Goal: Information Seeking & Learning: Learn about a topic

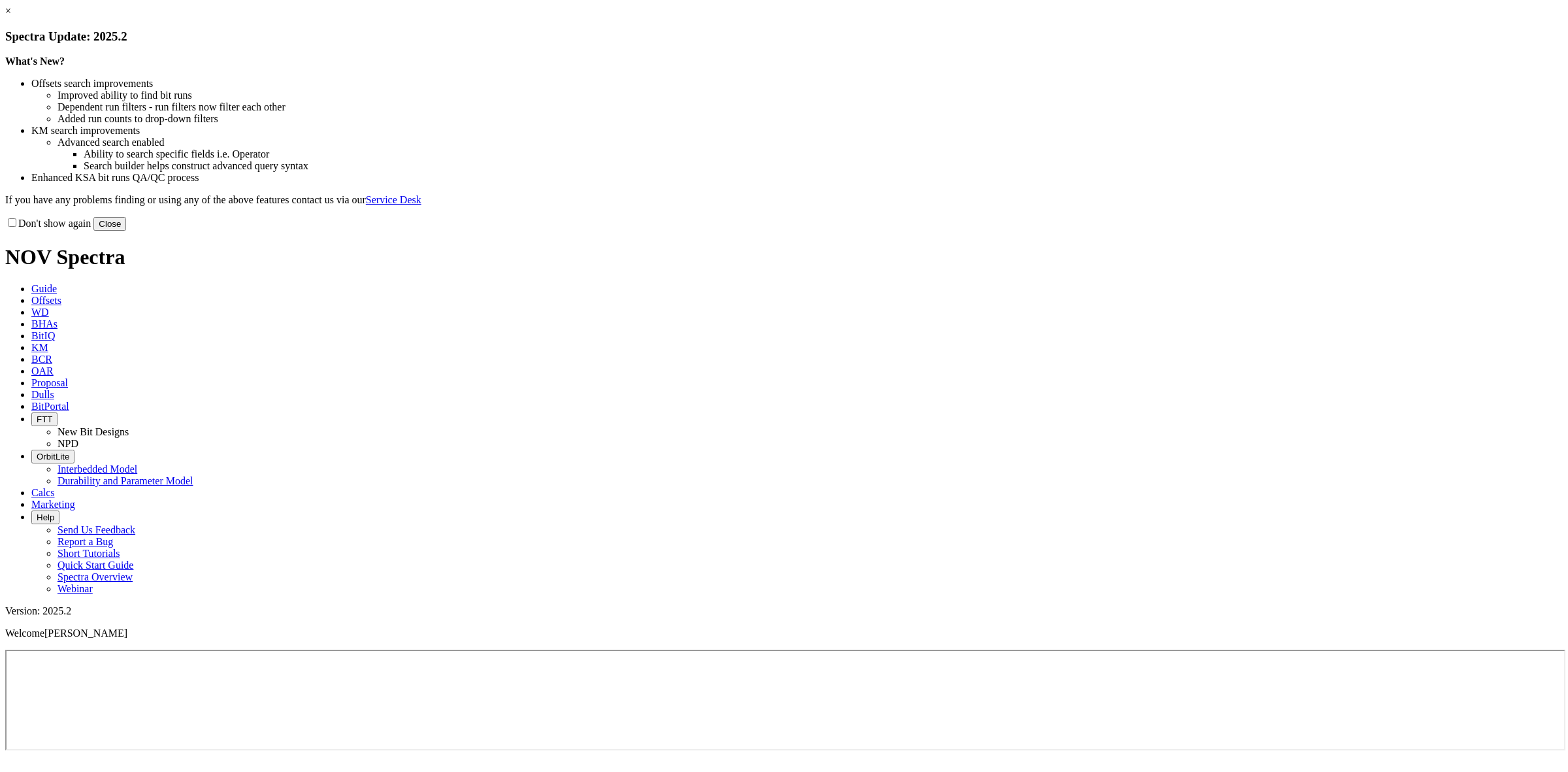
click at [11, 16] on link "×" at bounding box center [8, 11] width 6 height 11
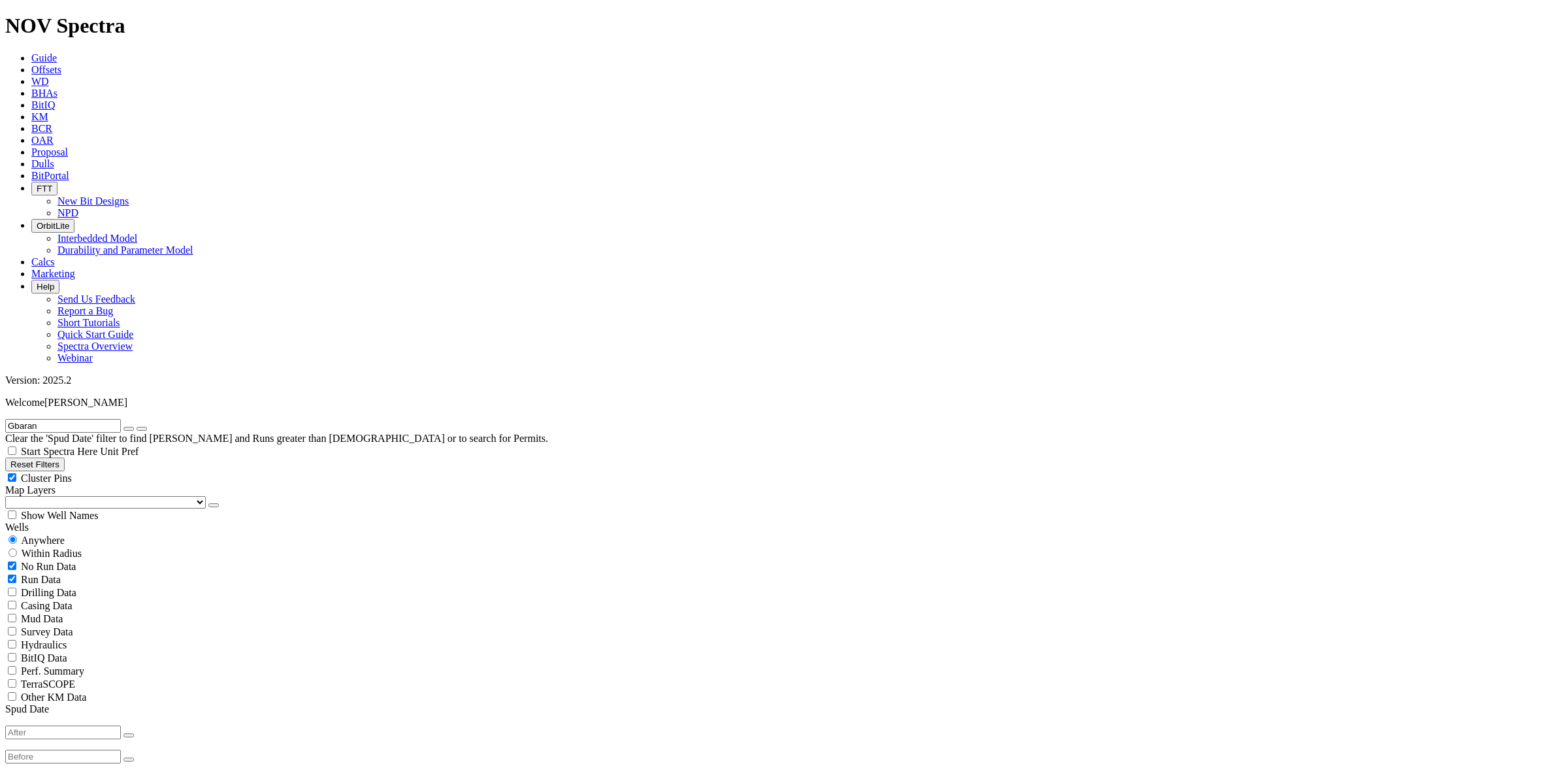
scroll to position [490, 0]
select select "16"
checkbox input "false"
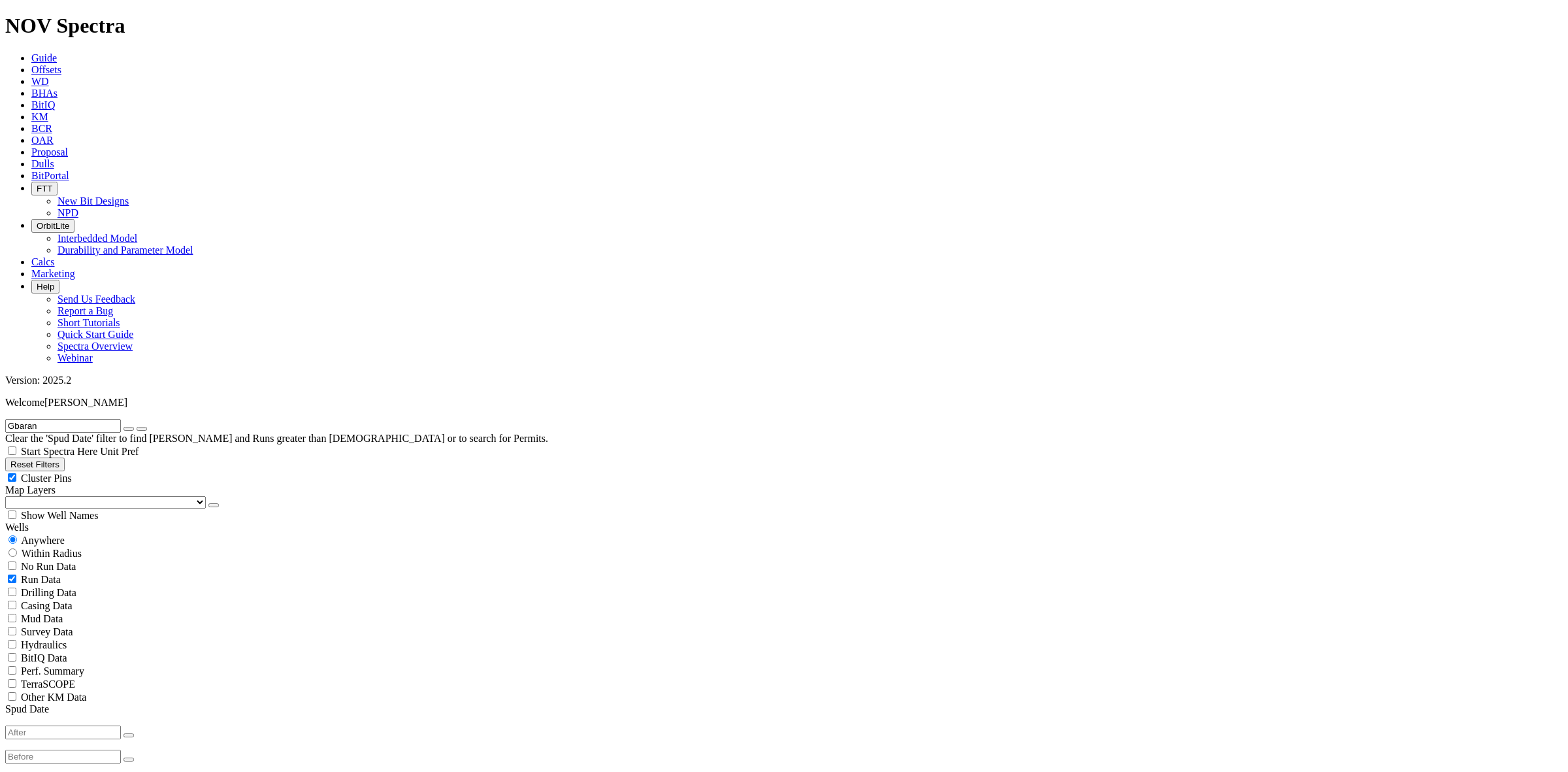
select select "? number:16 ?"
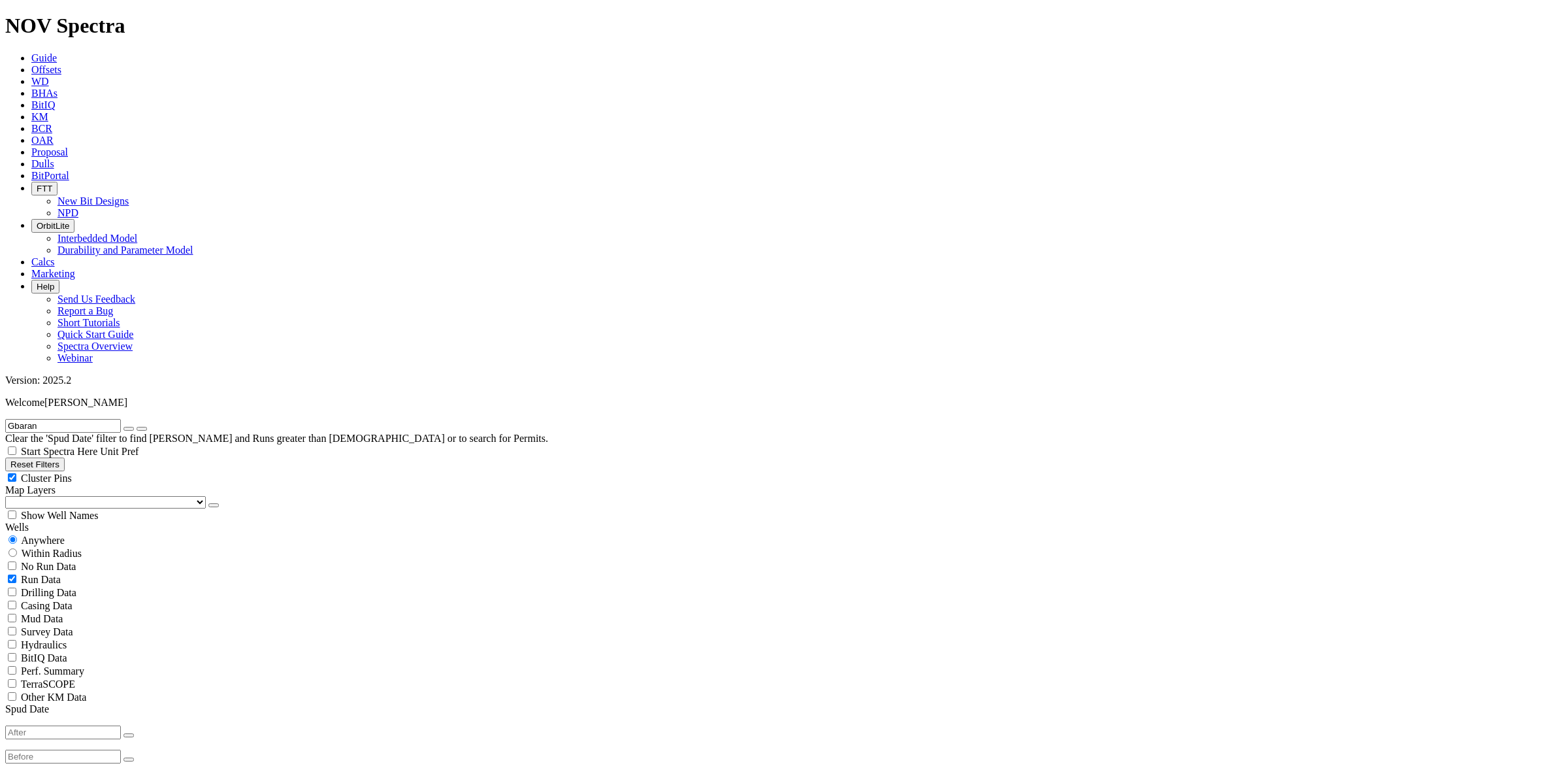
select select "? number:17.5 ?"
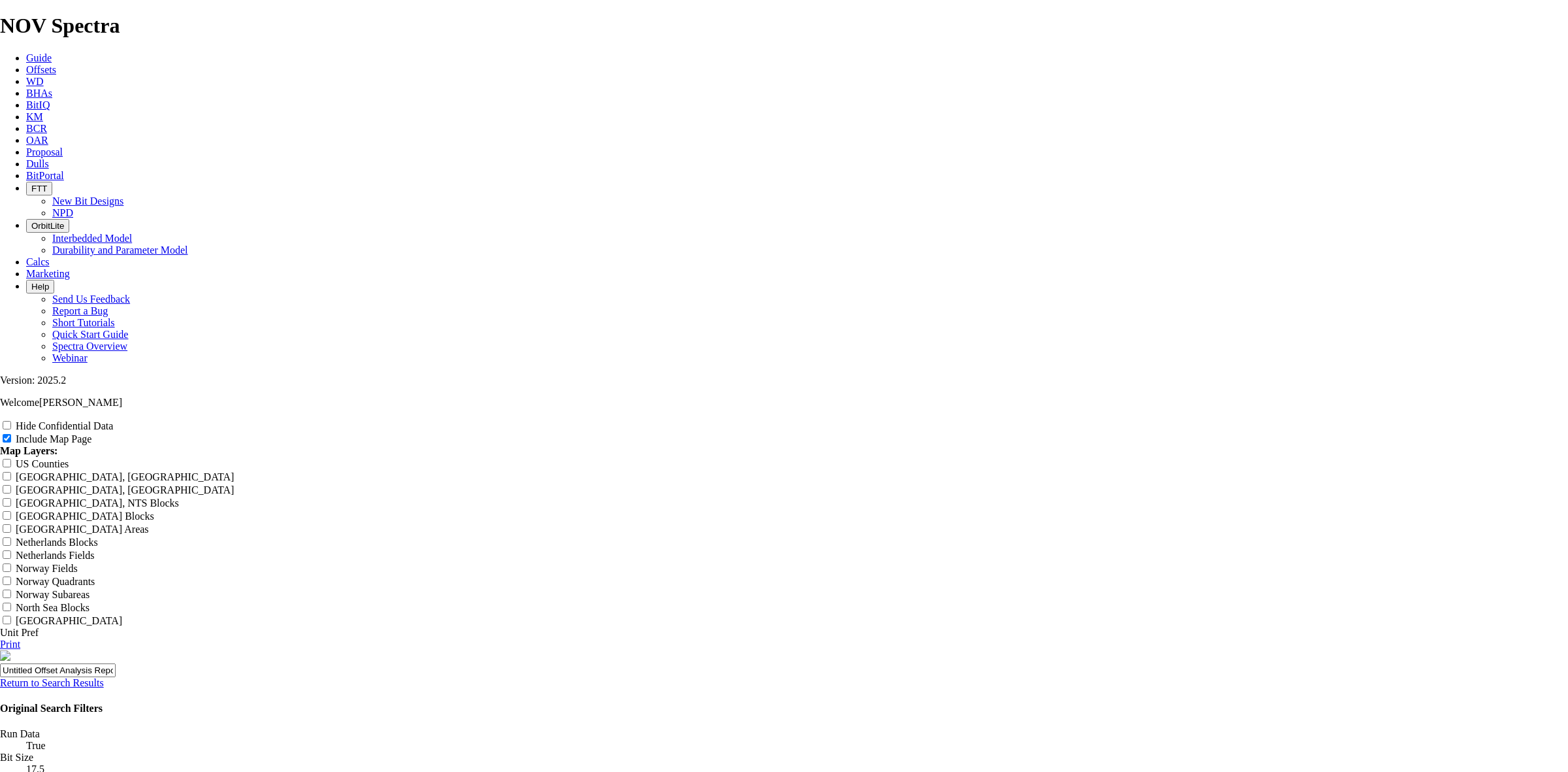
scroll to position [1438, 0]
radio input "true"
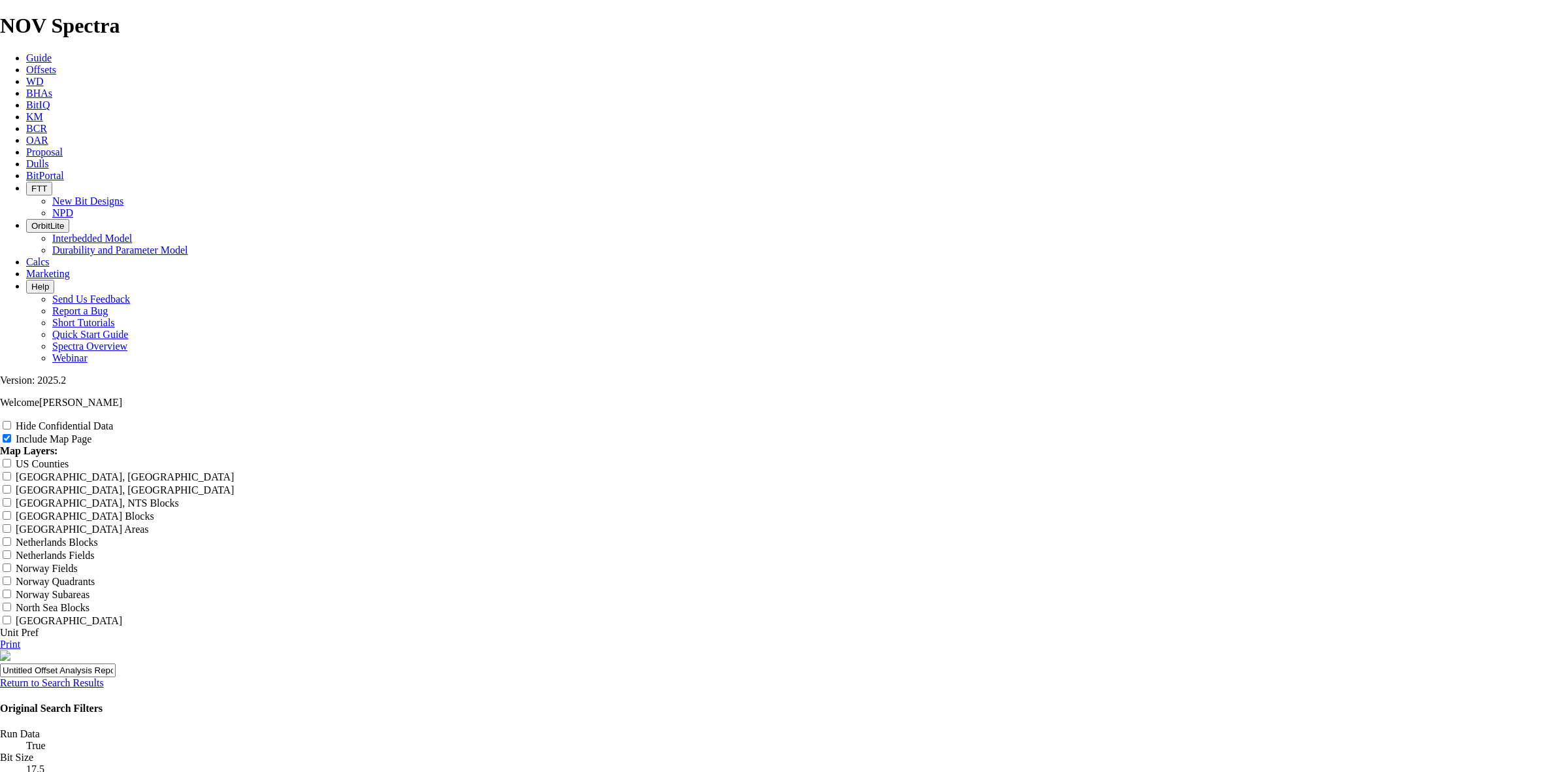
scroll to position [1765, 0]
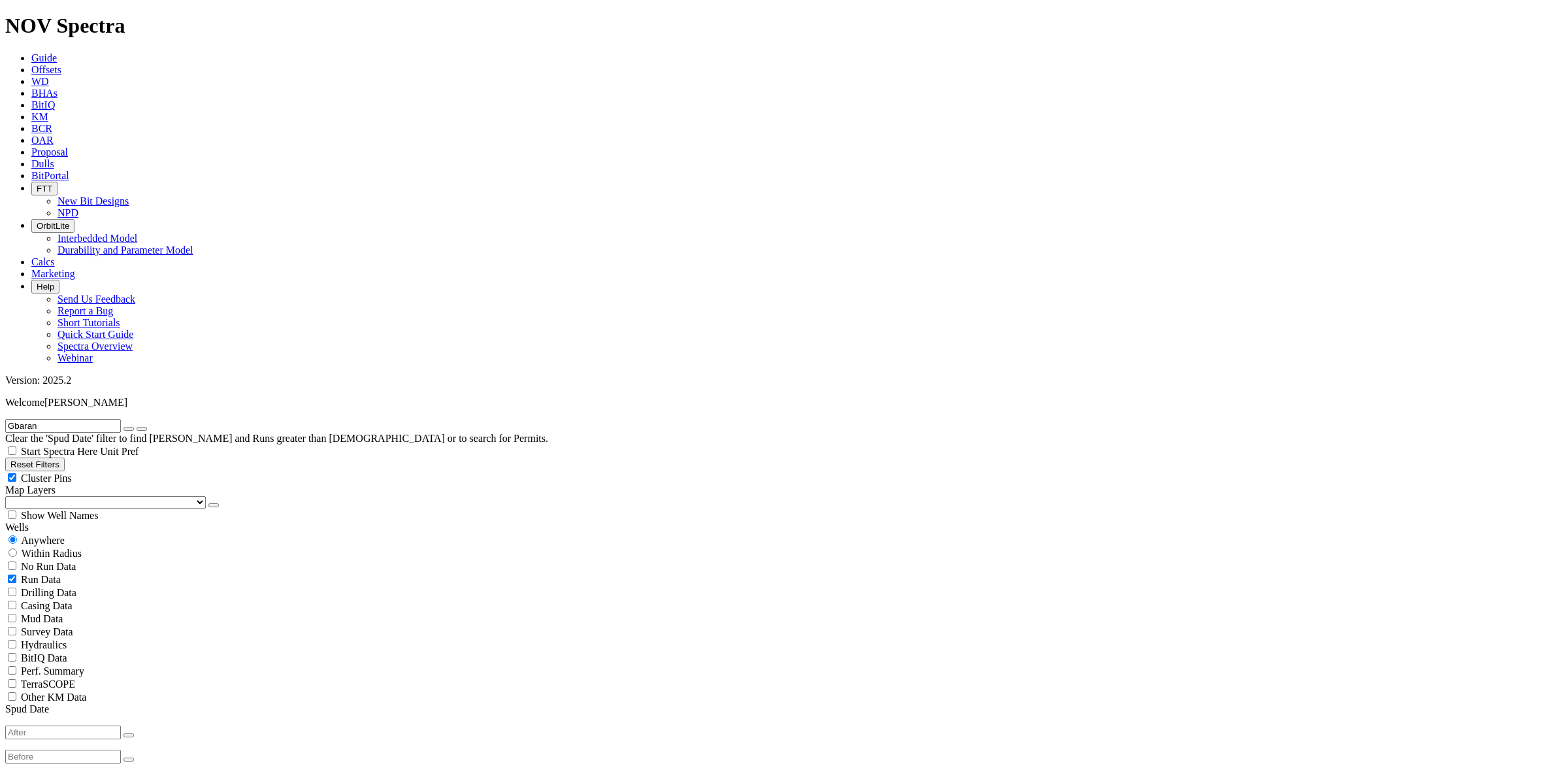
click at [129, 428] on icon "button" at bounding box center [129, 428] width 0 height 0
radio input "false"
radio input "true"
click at [121, 419] on input "text" at bounding box center [63, 426] width 116 height 14
type input "kocr"
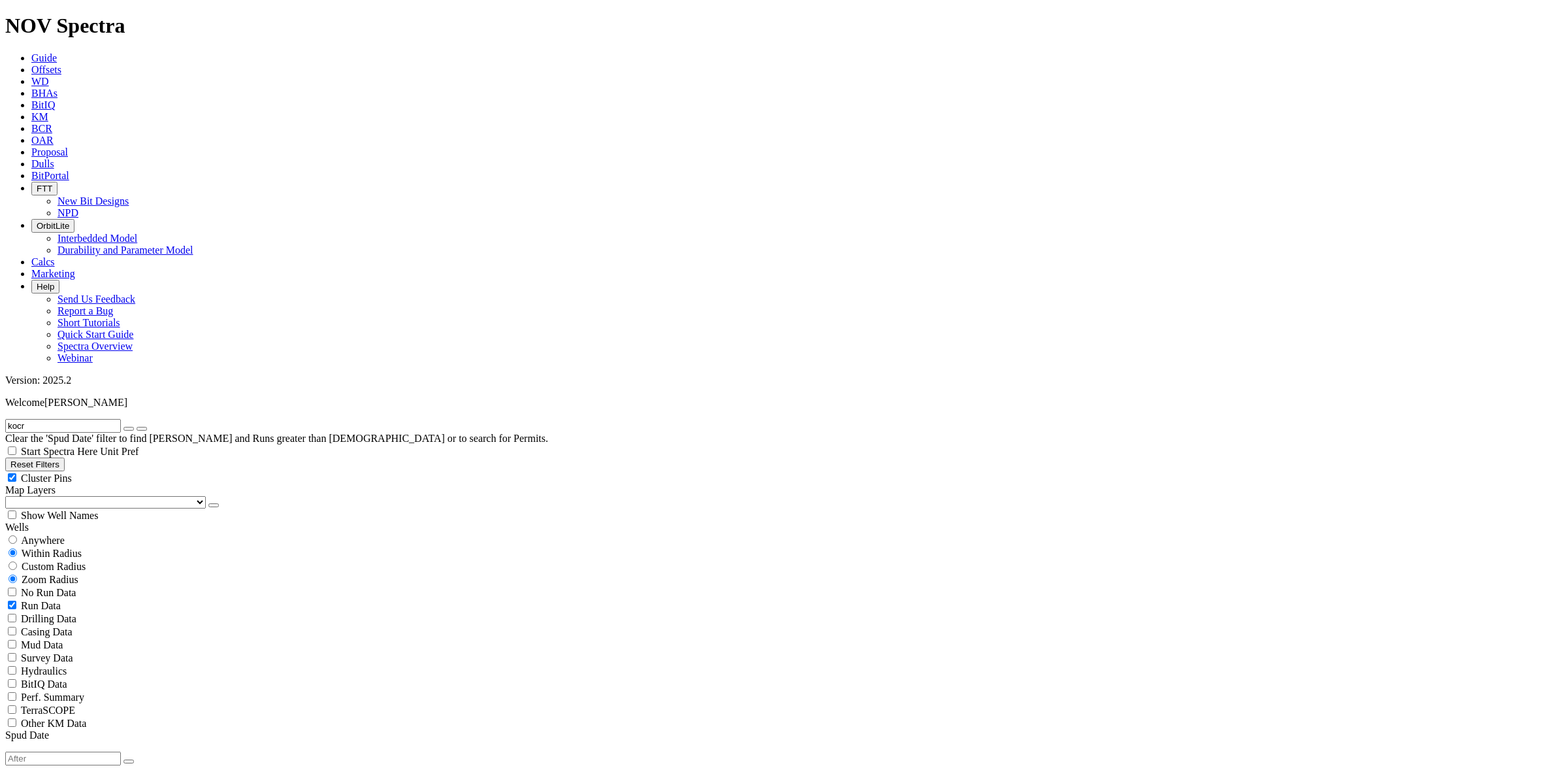
click at [26, 533] on div "Anywhere" at bounding box center [784, 540] width 1557 height 13
radio input "true"
radio input "false"
click at [142, 428] on icon "submit" at bounding box center [142, 428] width 0 height 0
click at [71, 419] on input "kocr" at bounding box center [63, 426] width 116 height 14
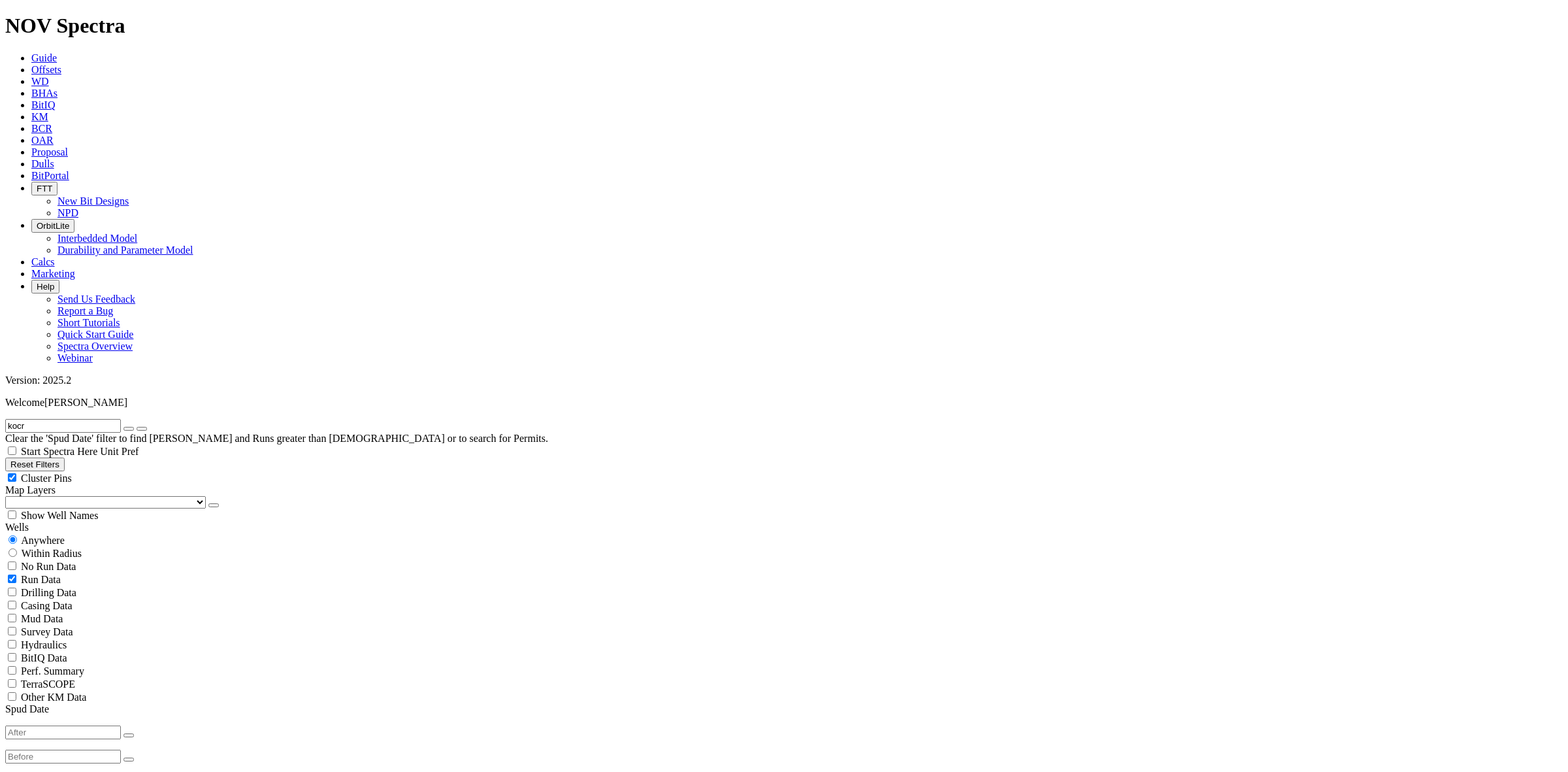
click at [134, 427] on button "button" at bounding box center [129, 428] width 11 height 4
radio input "false"
radio input "true"
click at [26, 533] on div "Anywhere" at bounding box center [784, 540] width 1557 height 13
radio input "true"
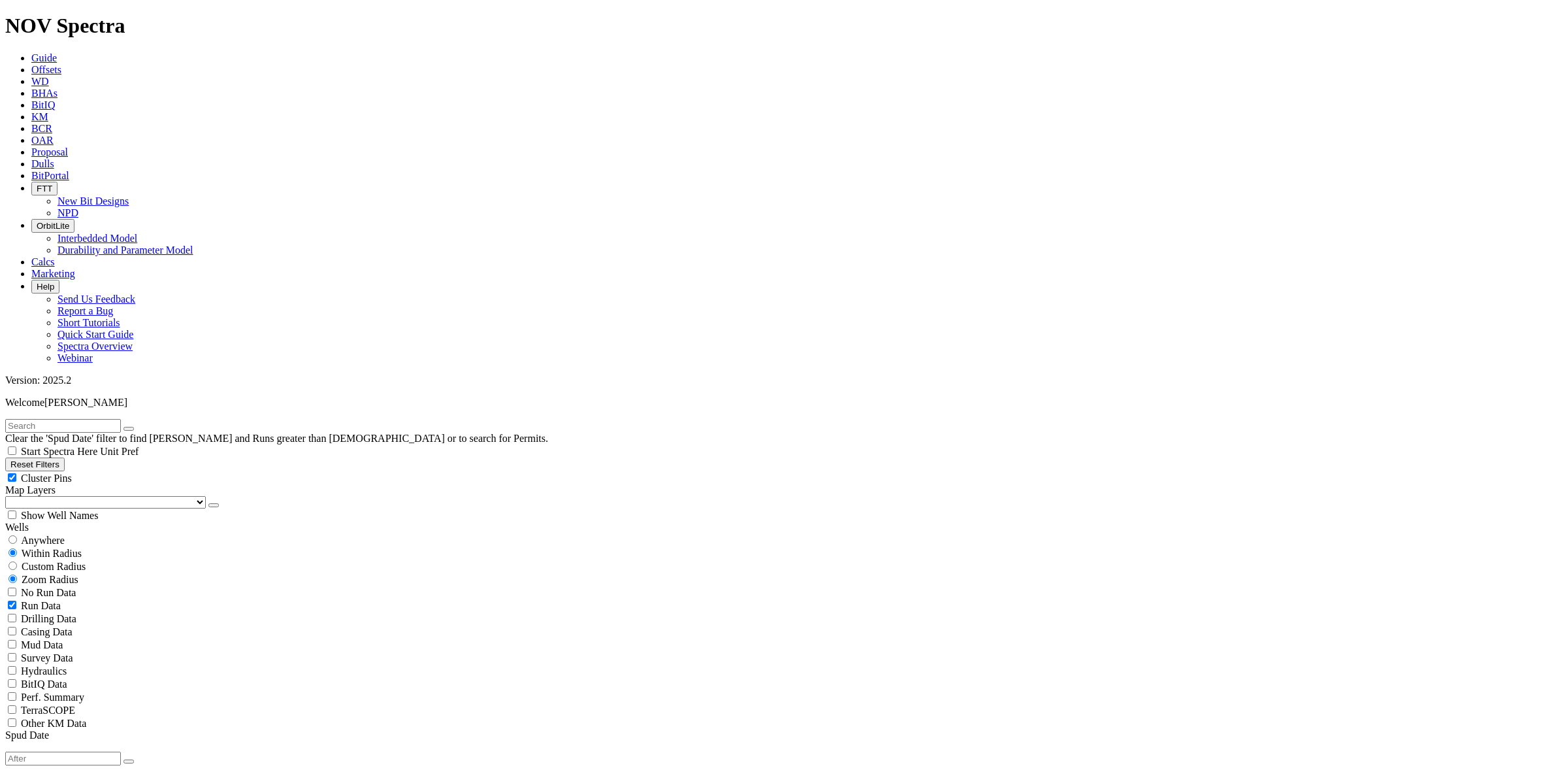
radio input "false"
click at [107, 419] on div "Clear the 'Spud Date' filter to find Wells and Runs greater than 2 years old or…" at bounding box center [784, 431] width 1557 height 25
click at [109, 419] on input "text" at bounding box center [63, 426] width 116 height 14
type input "kocr"
click at [134, 427] on button "button" at bounding box center [129, 428] width 11 height 4
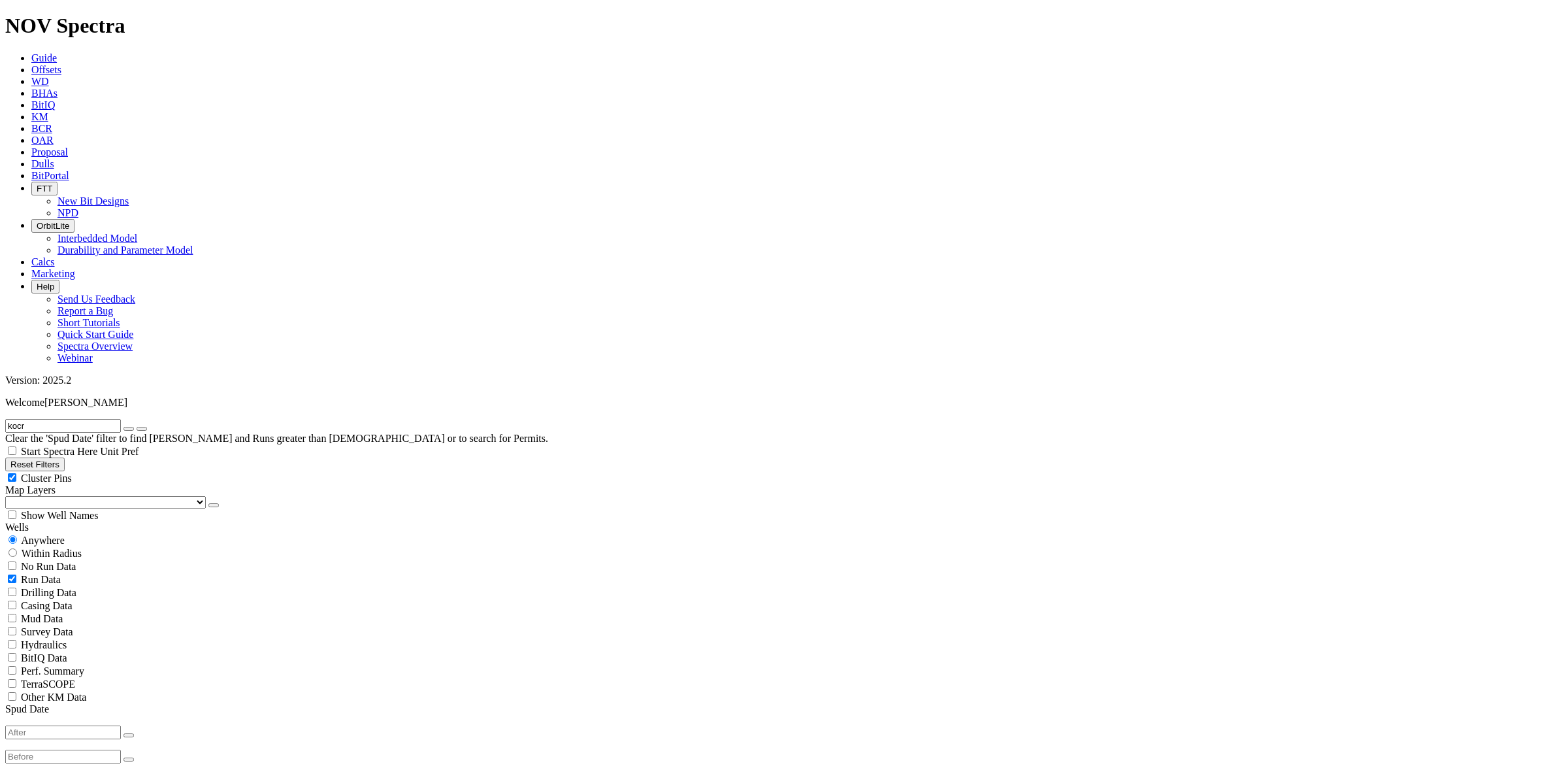
radio input "false"
radio input "true"
click at [117, 419] on input "text" at bounding box center [63, 426] width 116 height 14
type input "kOLO"
click at [17, 535] on input "radio" at bounding box center [12, 539] width 8 height 8
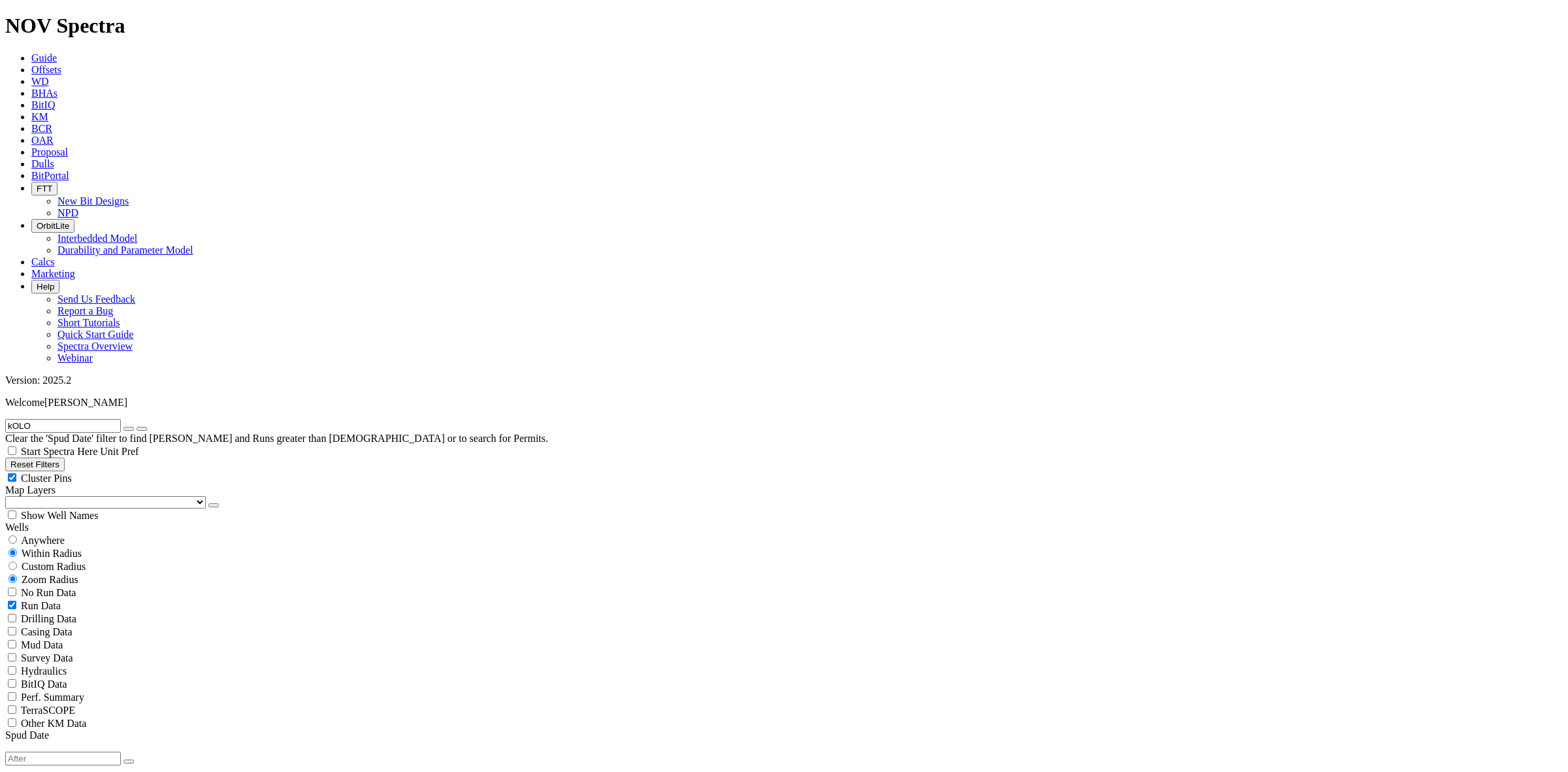
radio input "true"
radio input "false"
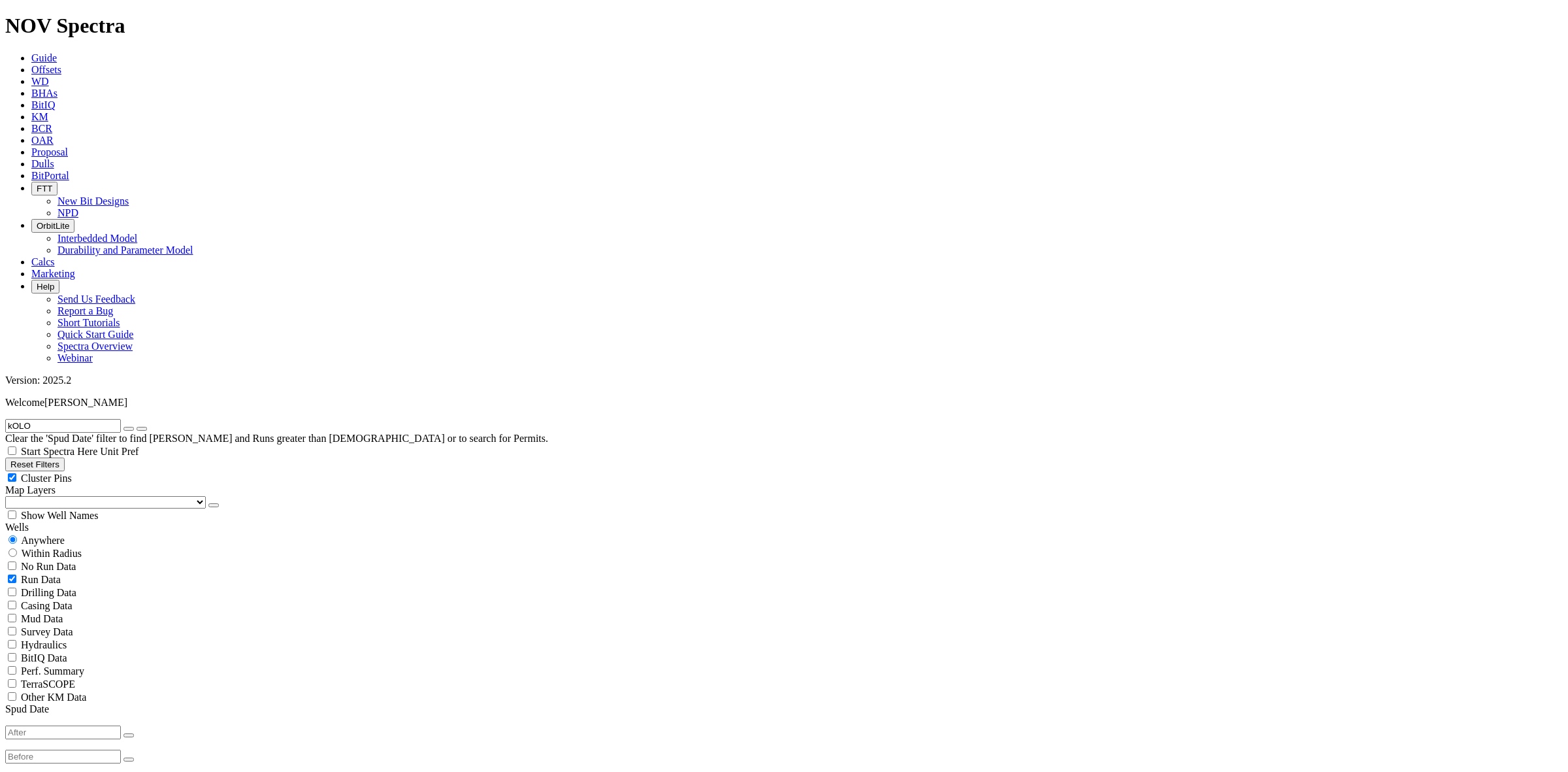
scroll to position [0, 0]
click at [98, 419] on input "kOLO" at bounding box center [63, 426] width 116 height 14
type input "kOLO CREEK"
click at [129, 428] on icon "button" at bounding box center [129, 428] width 0 height 0
radio input "false"
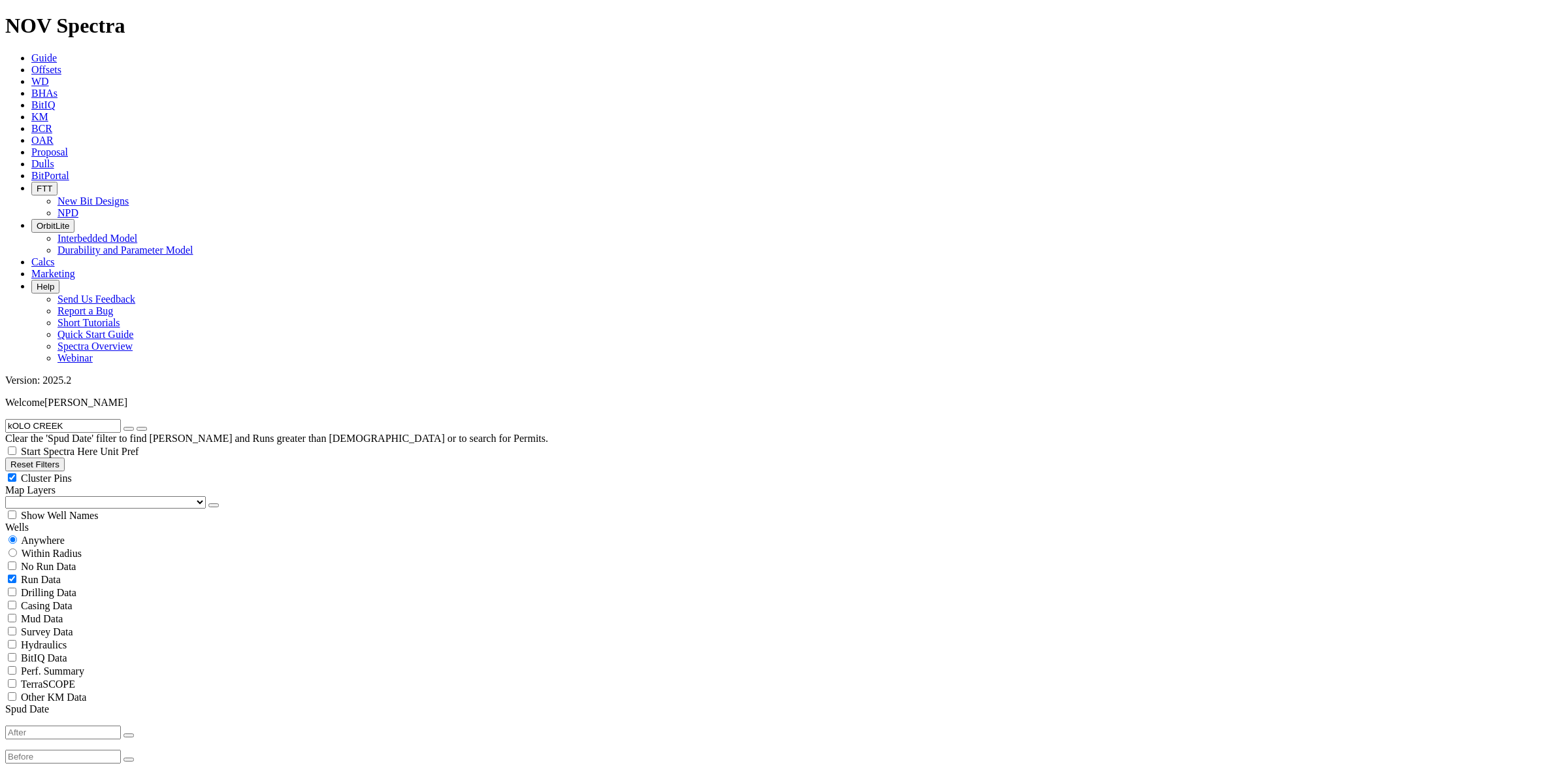
radio input "true"
click at [77, 419] on input "text" at bounding box center [63, 426] width 116 height 14
type input "O"
type input "Gbaran"
click at [65, 534] on span "Anywhere" at bounding box center [42, 540] width 43 height 11
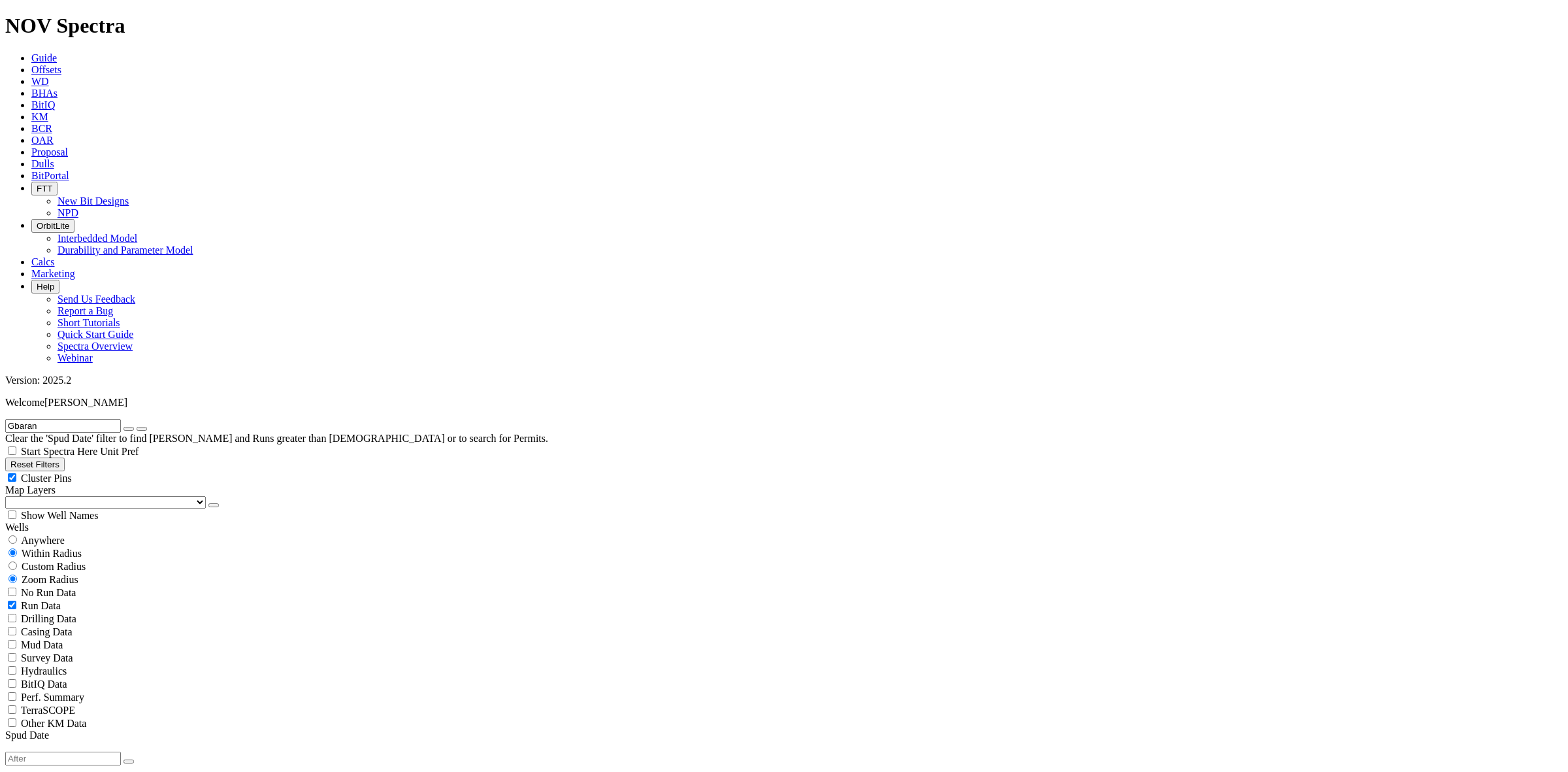
radio input "true"
radio input "false"
select select
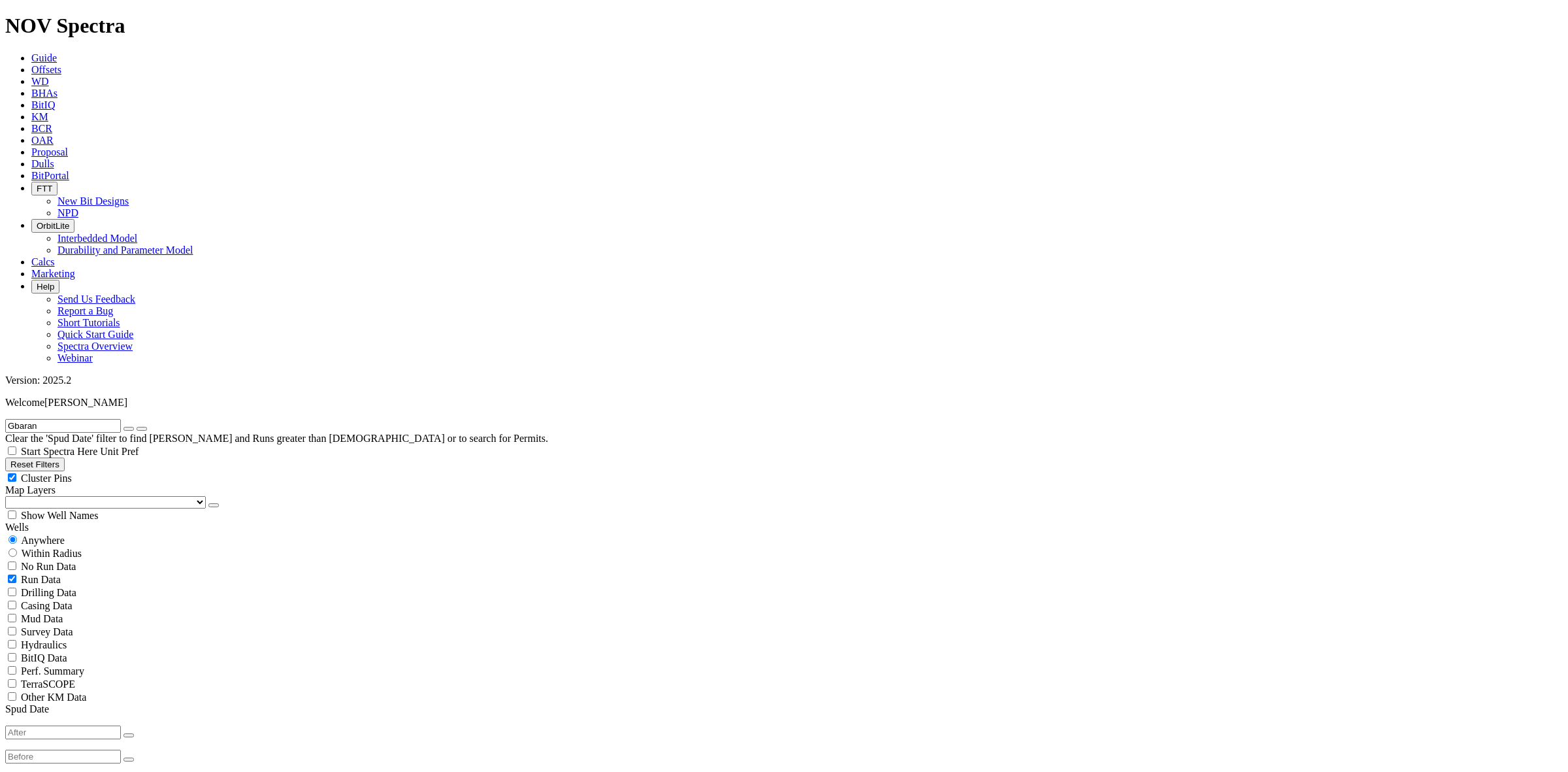
radio input "false"
radio input "true"
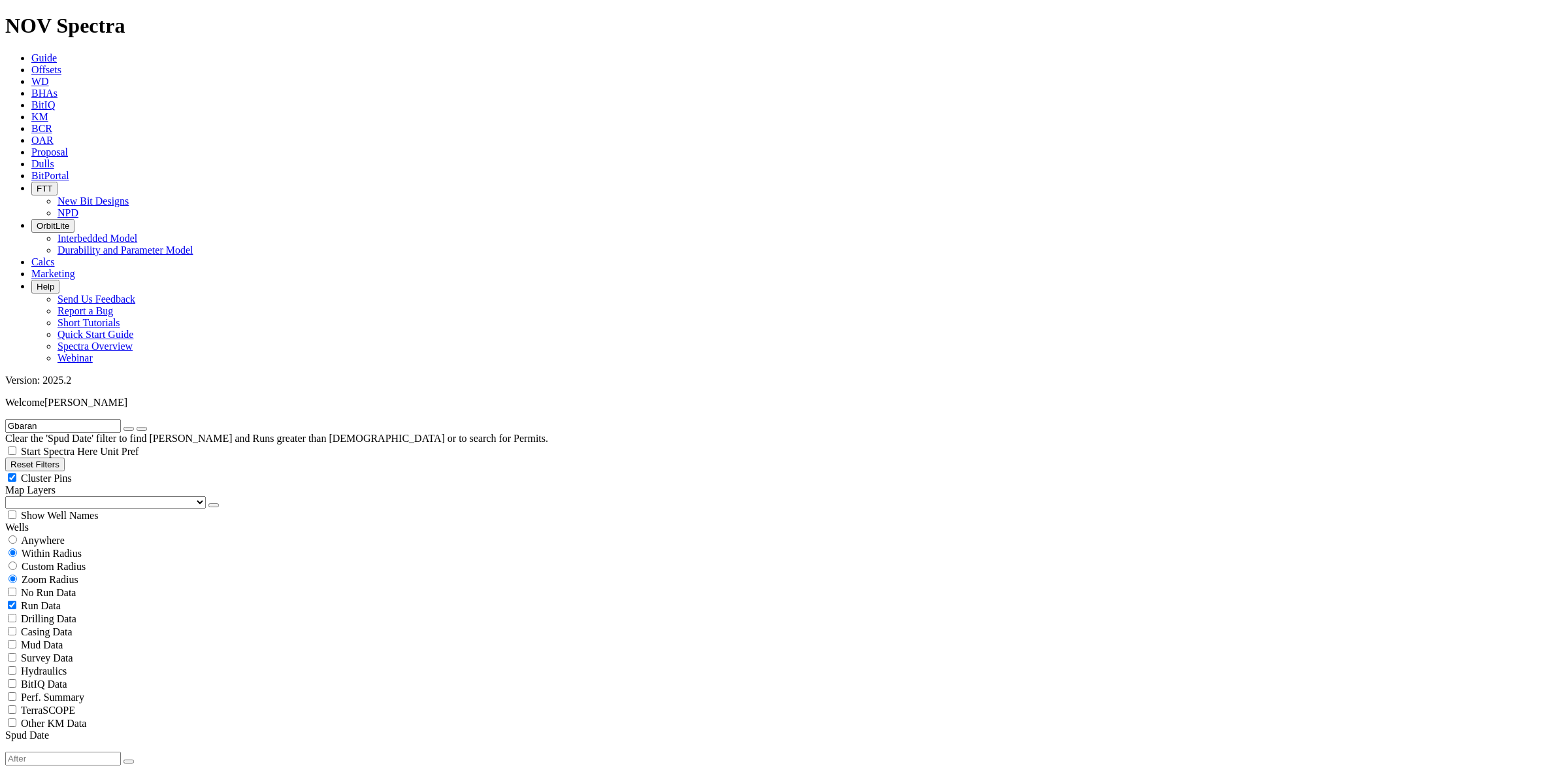
select select "? number:16 ?"
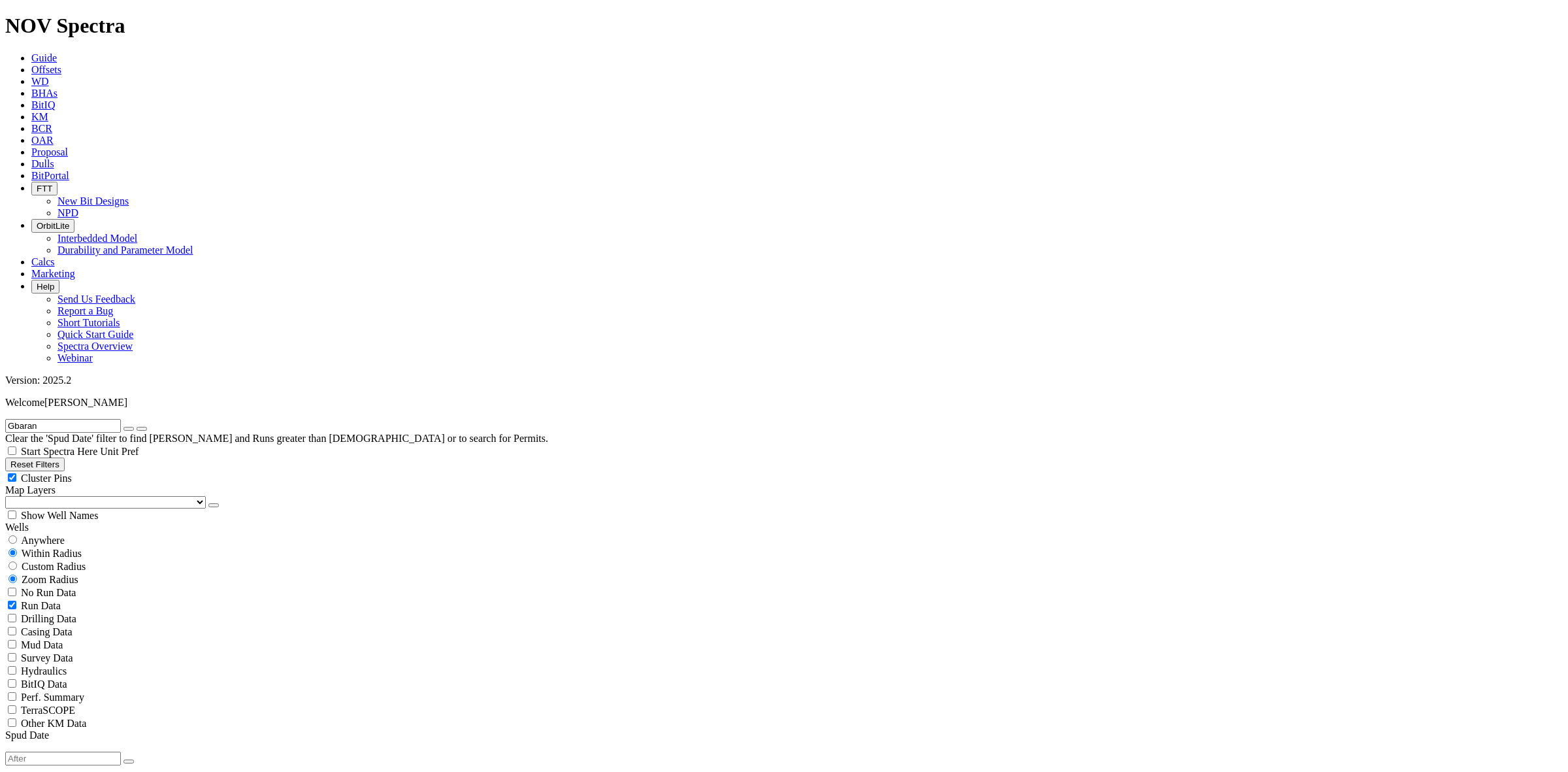
select select "? number:17.5 ?"
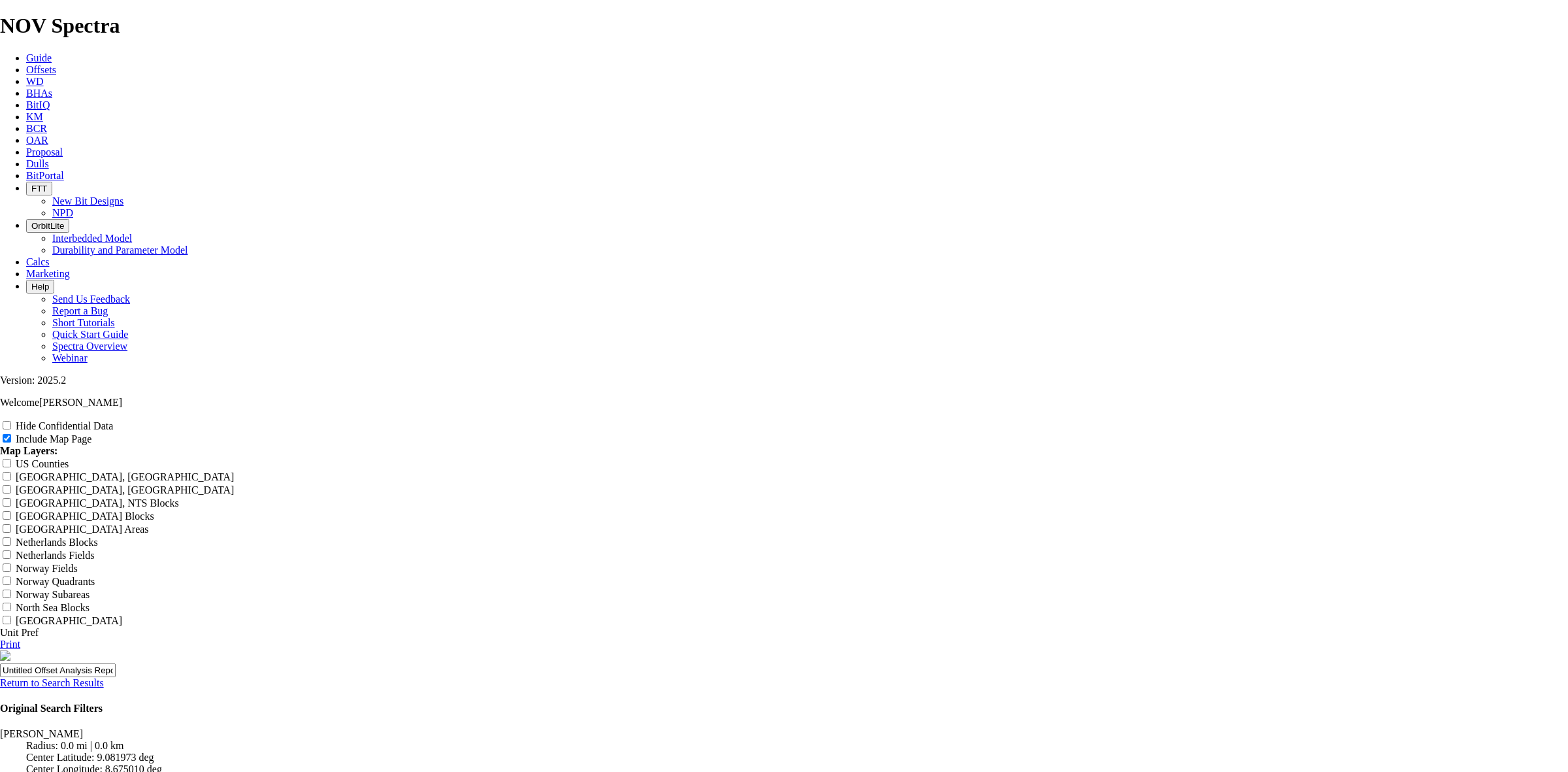
click at [104, 677] on link "Return to Search Results" at bounding box center [52, 682] width 104 height 11
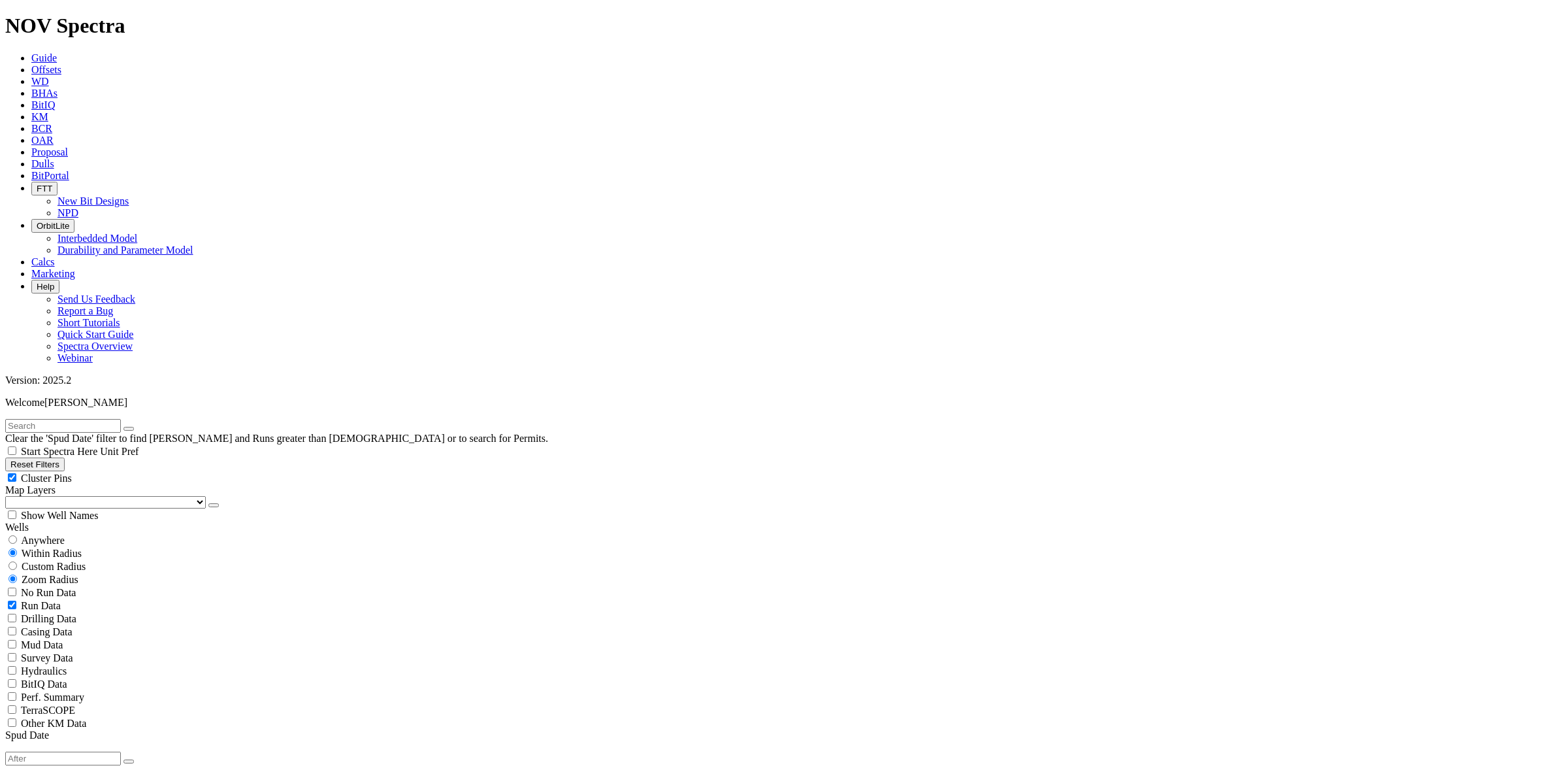
click at [43, 534] on span "Anywhere" at bounding box center [42, 540] width 43 height 11
radio input "true"
radio input "false"
click at [71, 419] on input "text" at bounding box center [63, 426] width 116 height 14
type input "kocr"
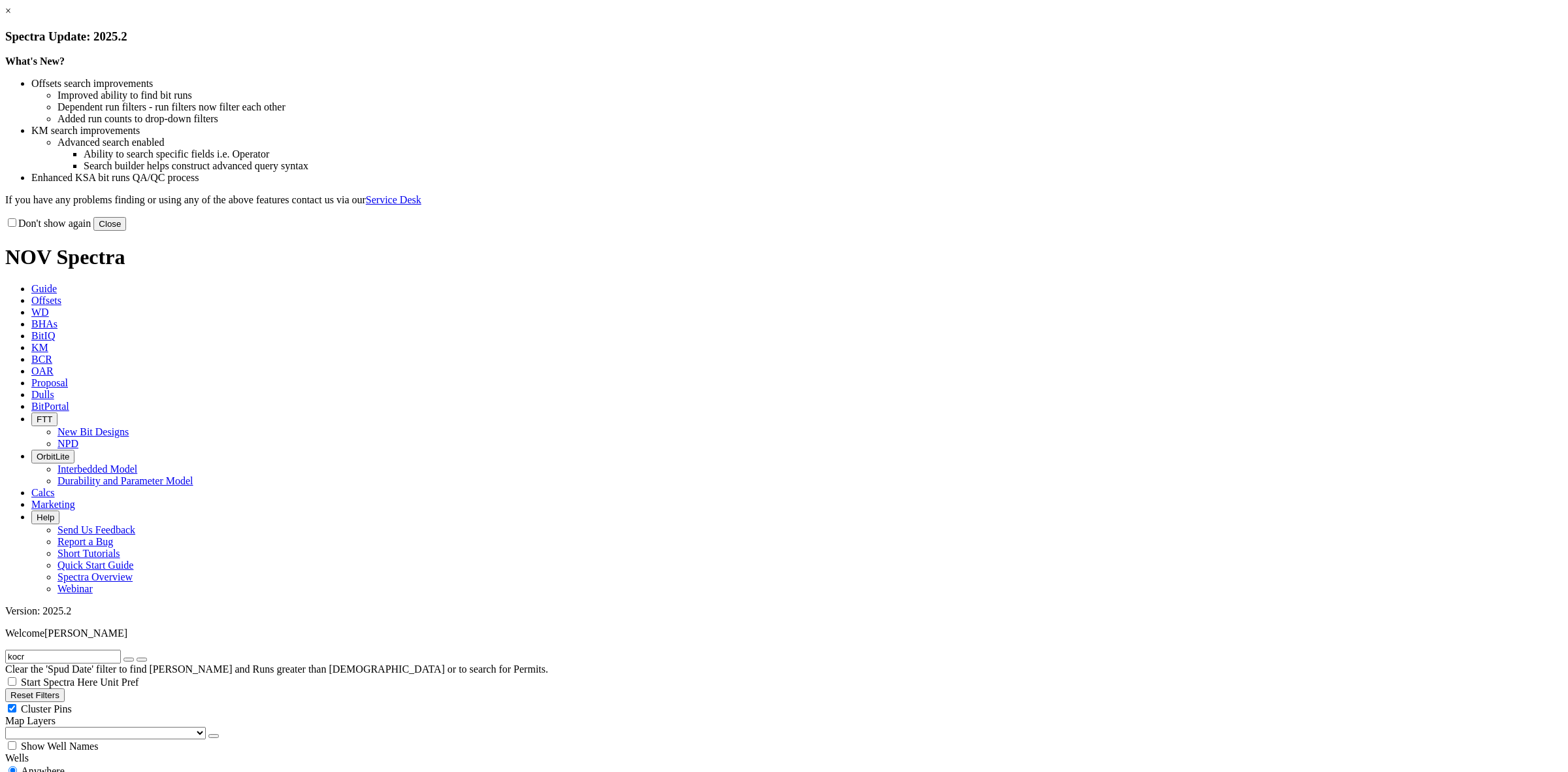
click at [11, 16] on link "×" at bounding box center [8, 11] width 6 height 11
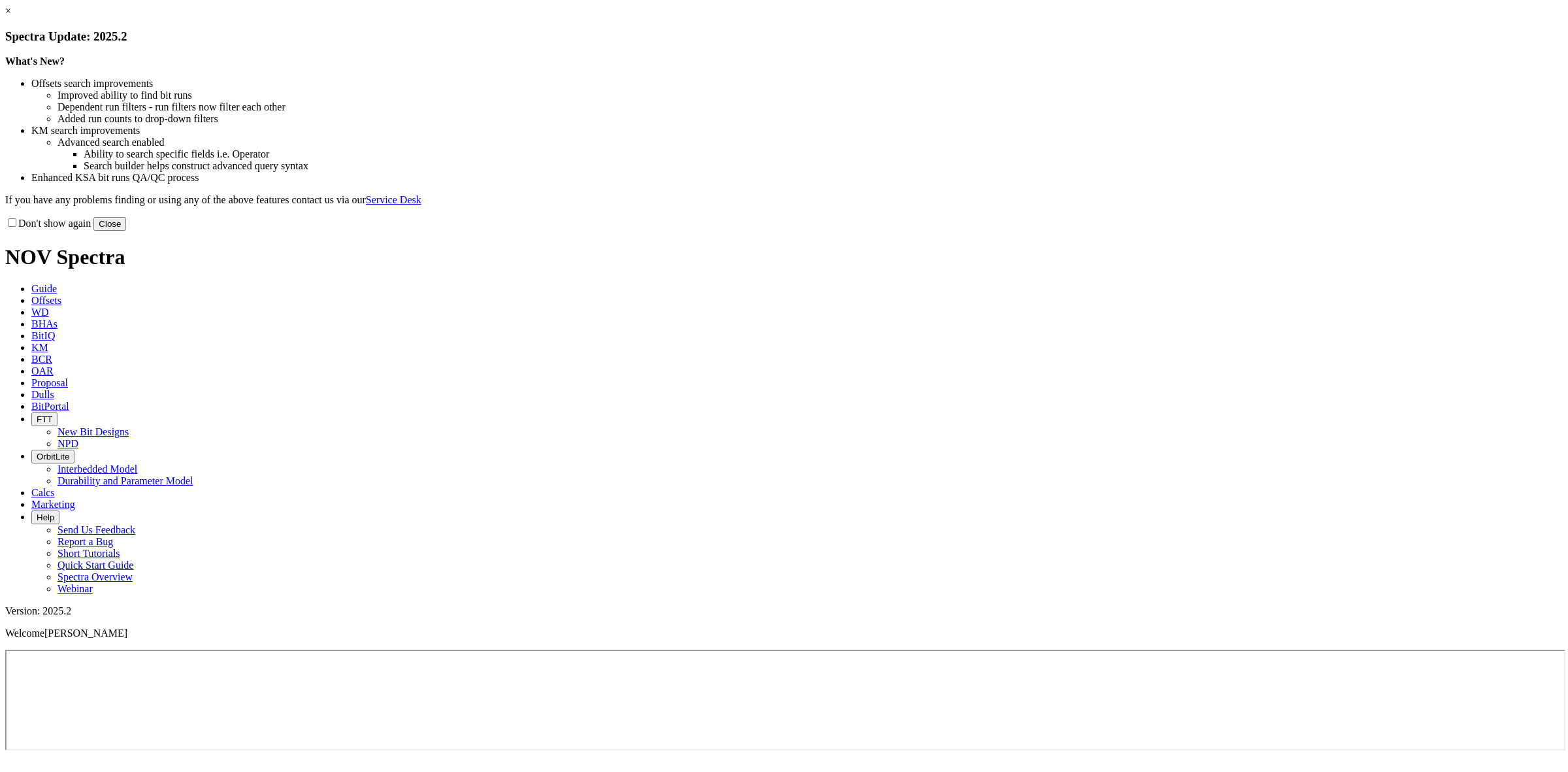
click at [11, 16] on link "×" at bounding box center [8, 11] width 6 height 11
